Goal: Complete application form

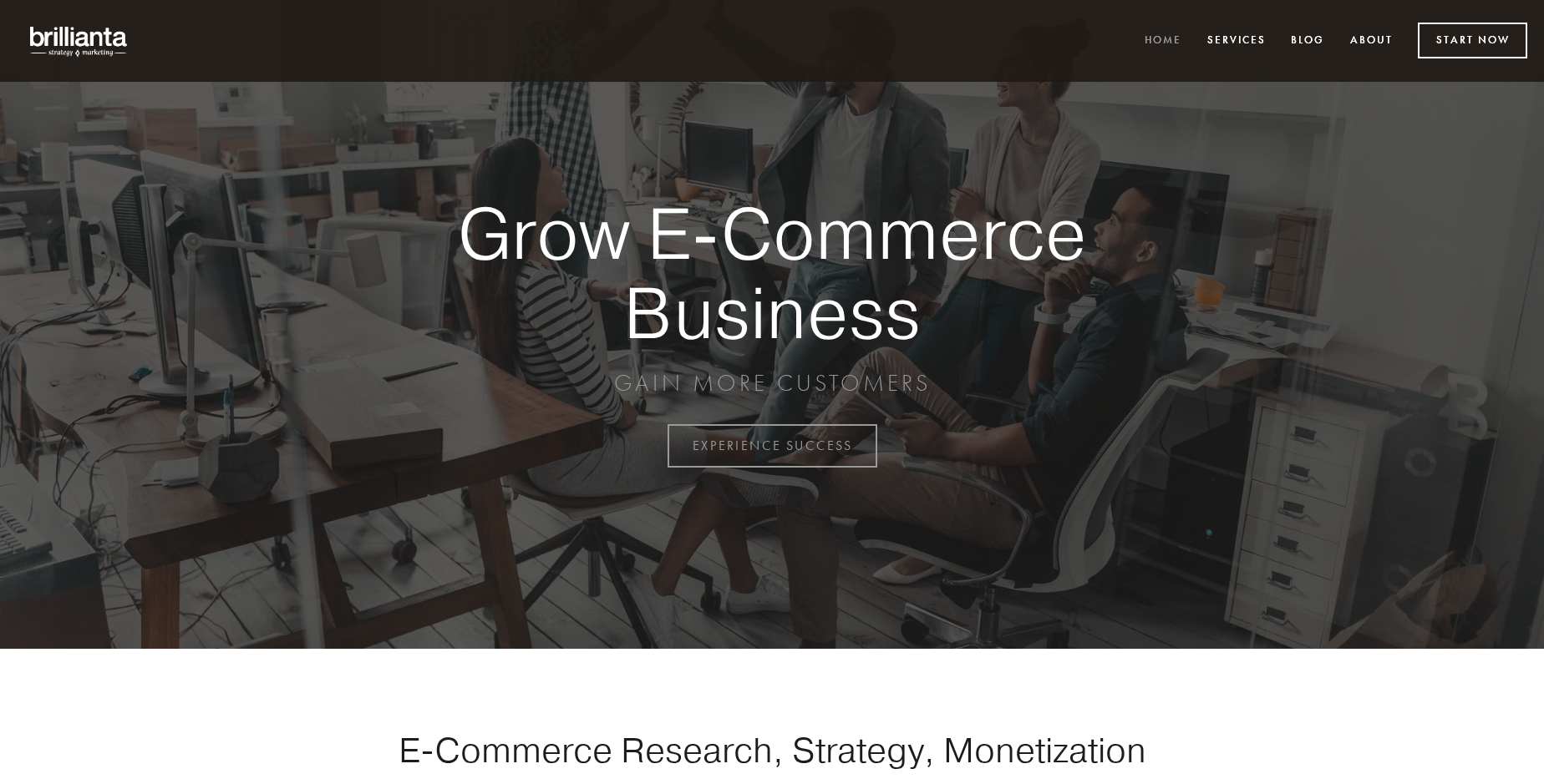
scroll to position [4376, 0]
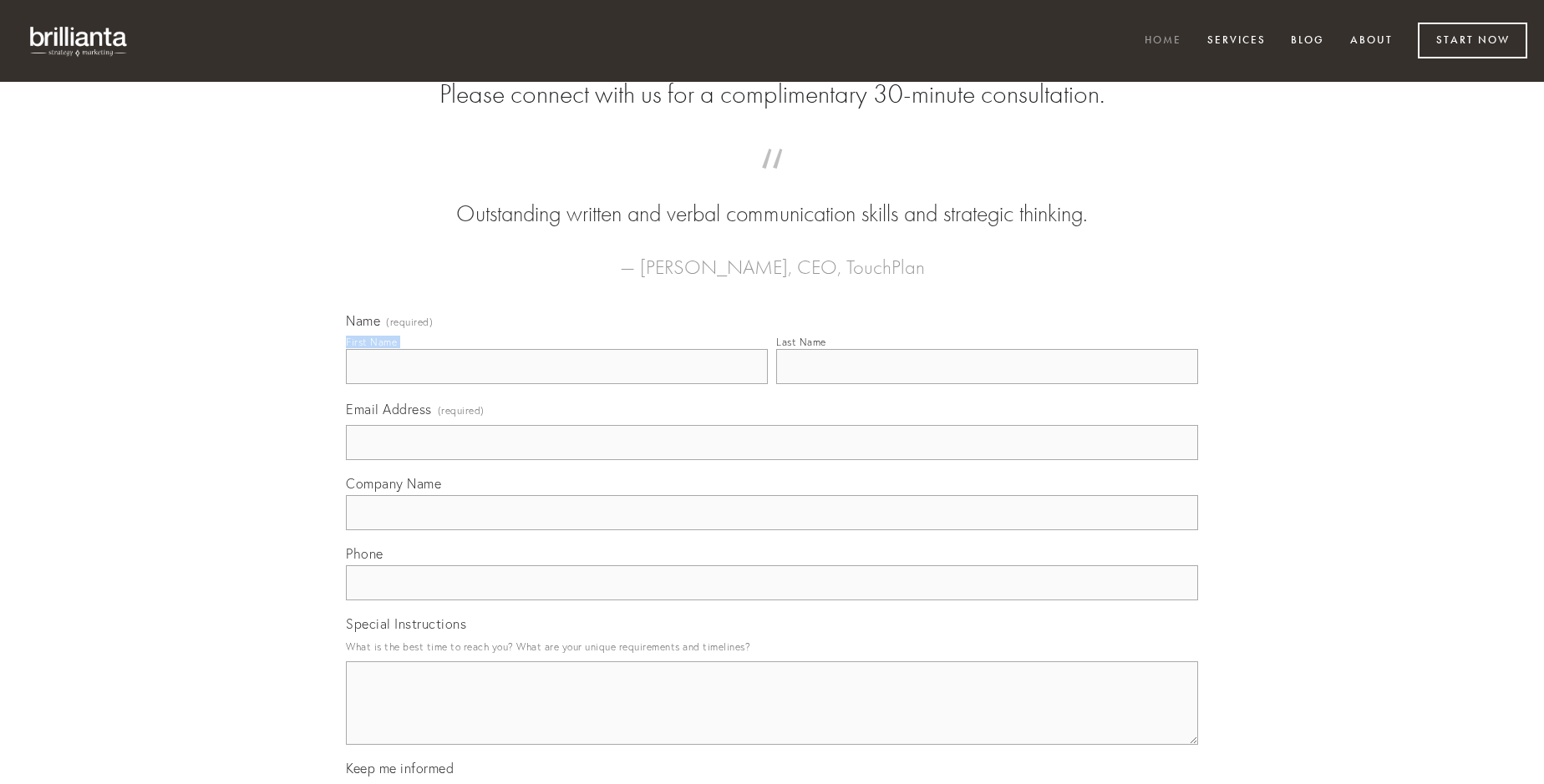
type input "[PERSON_NAME]"
click at [987, 384] on input "Last Name" at bounding box center [986, 366] width 422 height 35
type input "[PERSON_NAME]"
click at [772, 460] on input "Email Address (required)" at bounding box center [772, 442] width 852 height 35
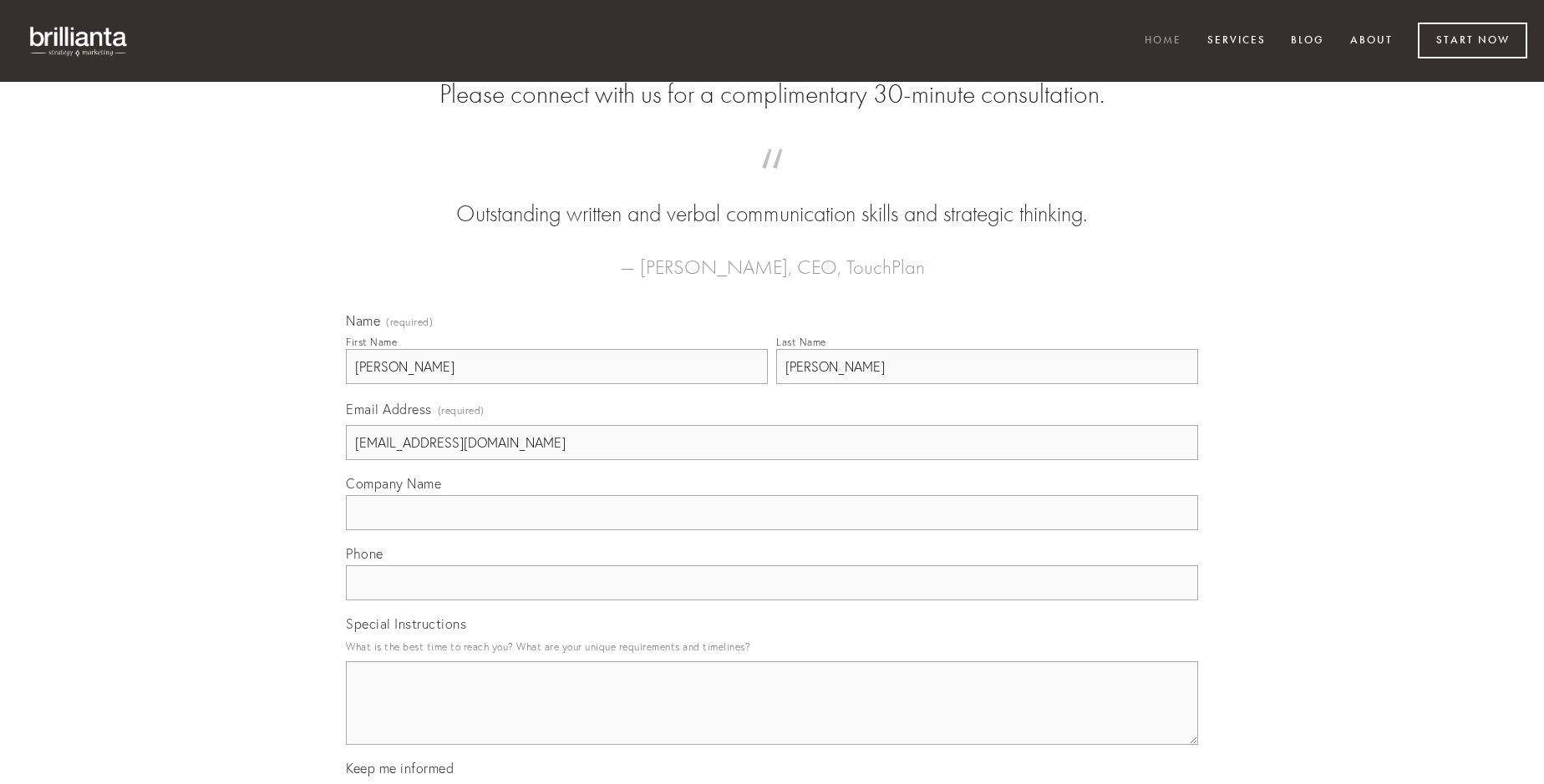
type input "[EMAIL_ADDRESS][DOMAIN_NAME]"
click at [772, 530] on input "Company Name" at bounding box center [772, 512] width 852 height 35
type input "voluntarius"
click at [772, 600] on input "text" at bounding box center [772, 582] width 852 height 35
click at [772, 718] on textarea "Special Instructions" at bounding box center [772, 703] width 852 height 84
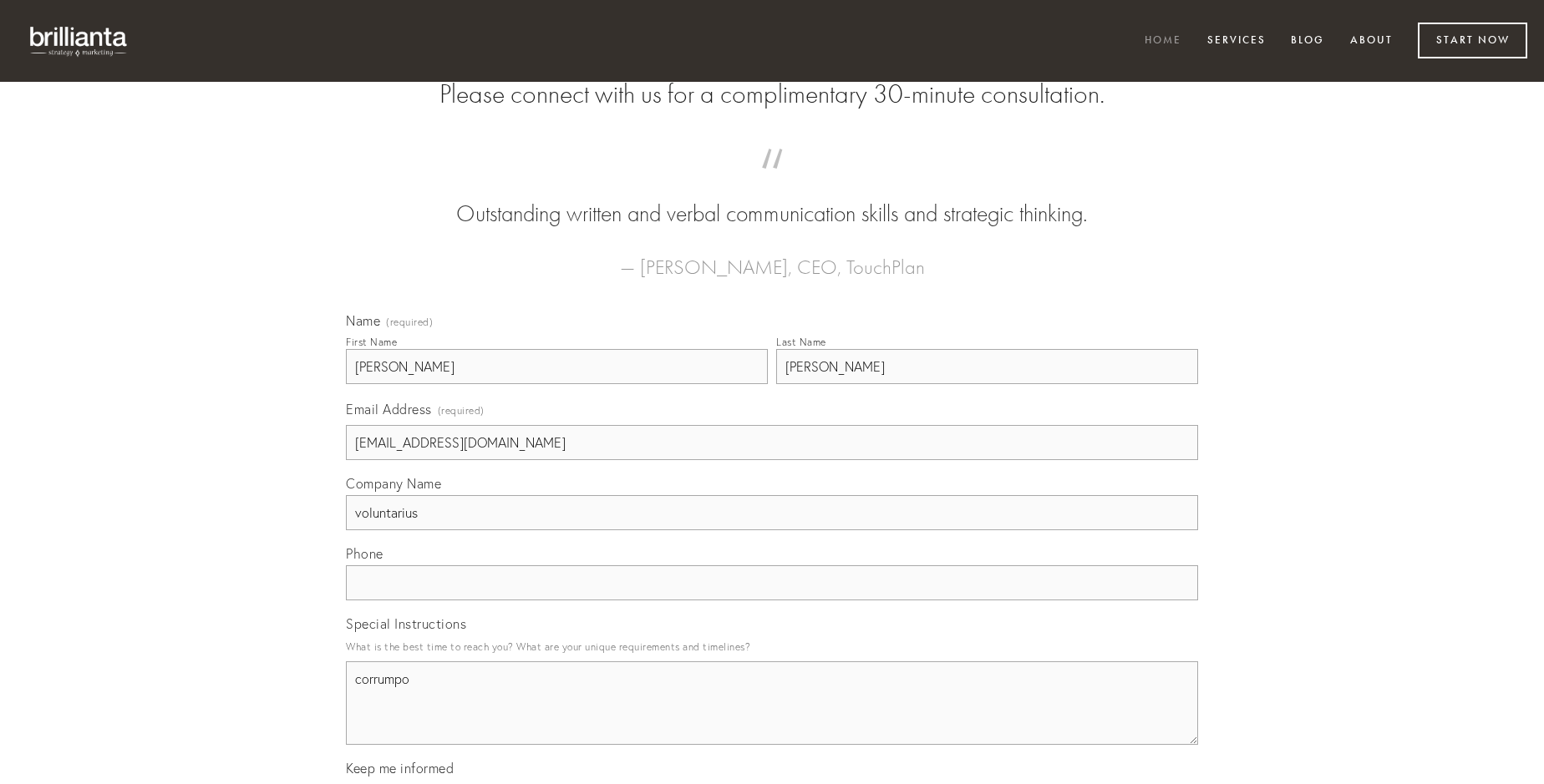
type textarea "corrumpo"
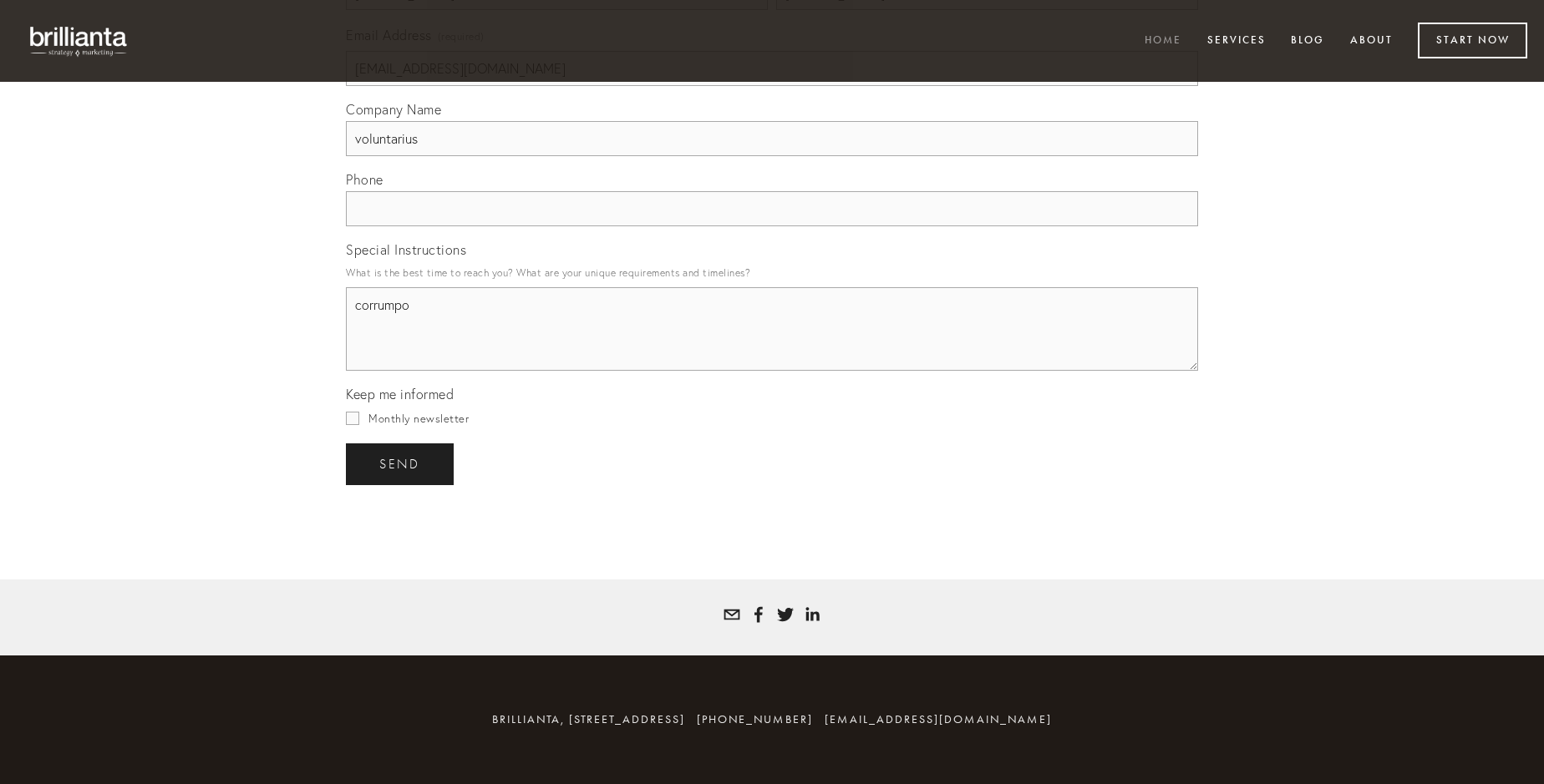
click at [401, 463] on span "send" at bounding box center [399, 463] width 41 height 15
